Goal: Find specific page/section: Find specific page/section

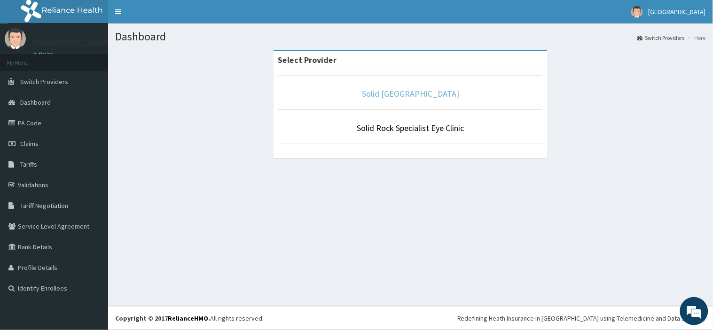
click at [393, 96] on link "Solid [GEOGRAPHIC_DATA]" at bounding box center [410, 93] width 97 height 11
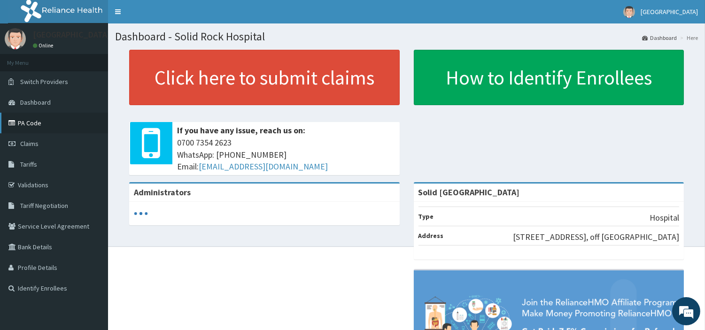
click at [27, 123] on link "PA Code" at bounding box center [54, 123] width 108 height 21
